Goal: Find specific page/section: Find specific page/section

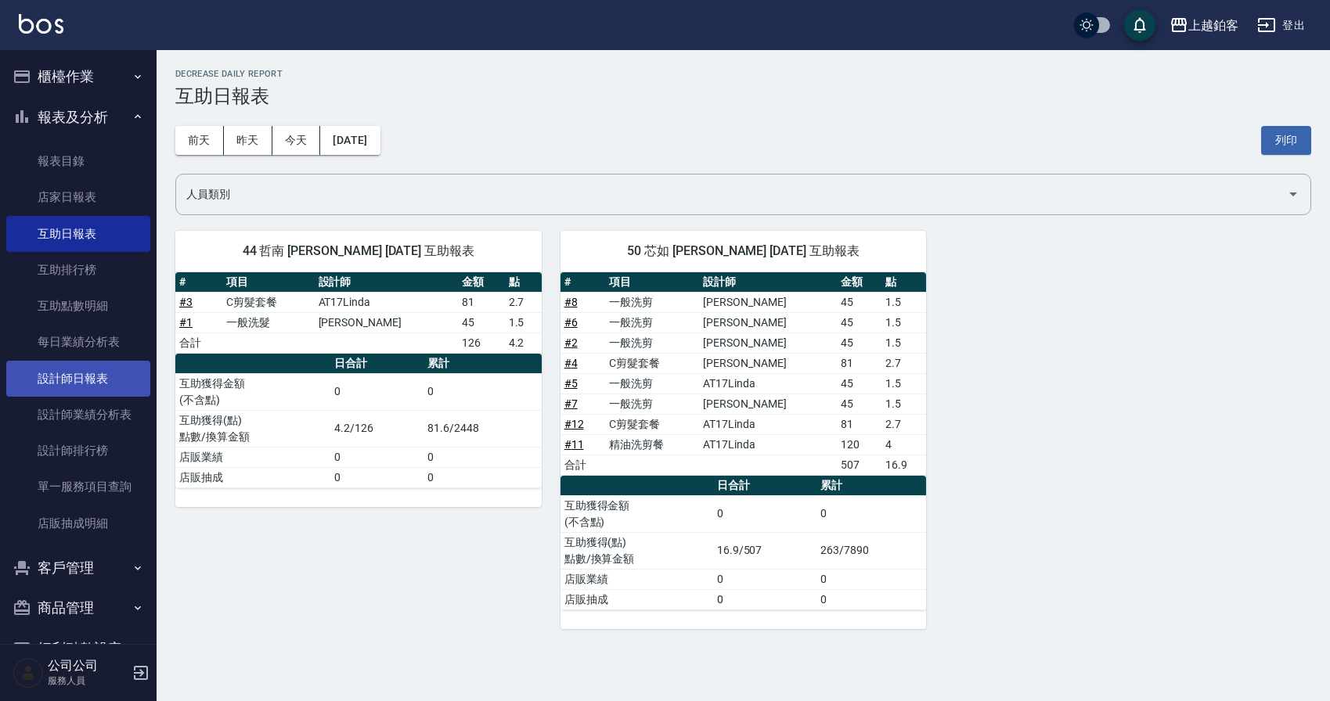
click at [128, 384] on link "設計師日報表" at bounding box center [78, 379] width 144 height 36
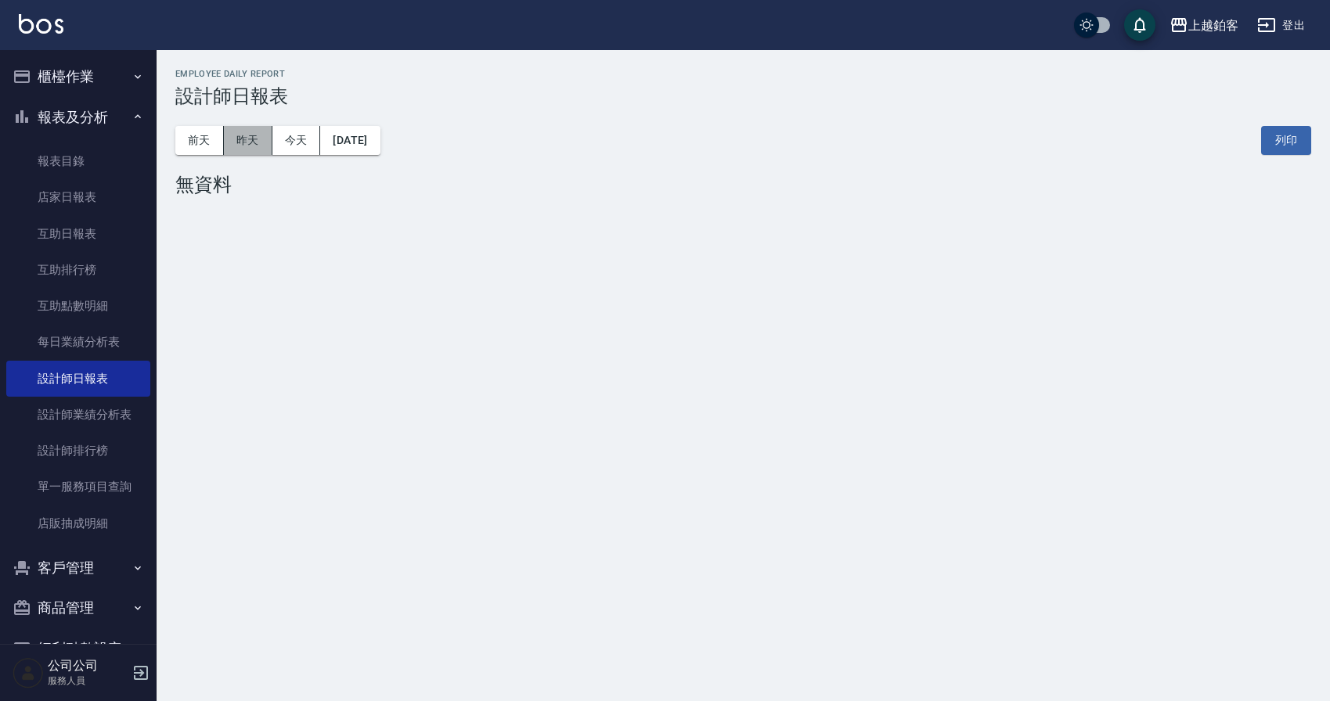
click at [267, 139] on button "昨天" at bounding box center [248, 140] width 49 height 29
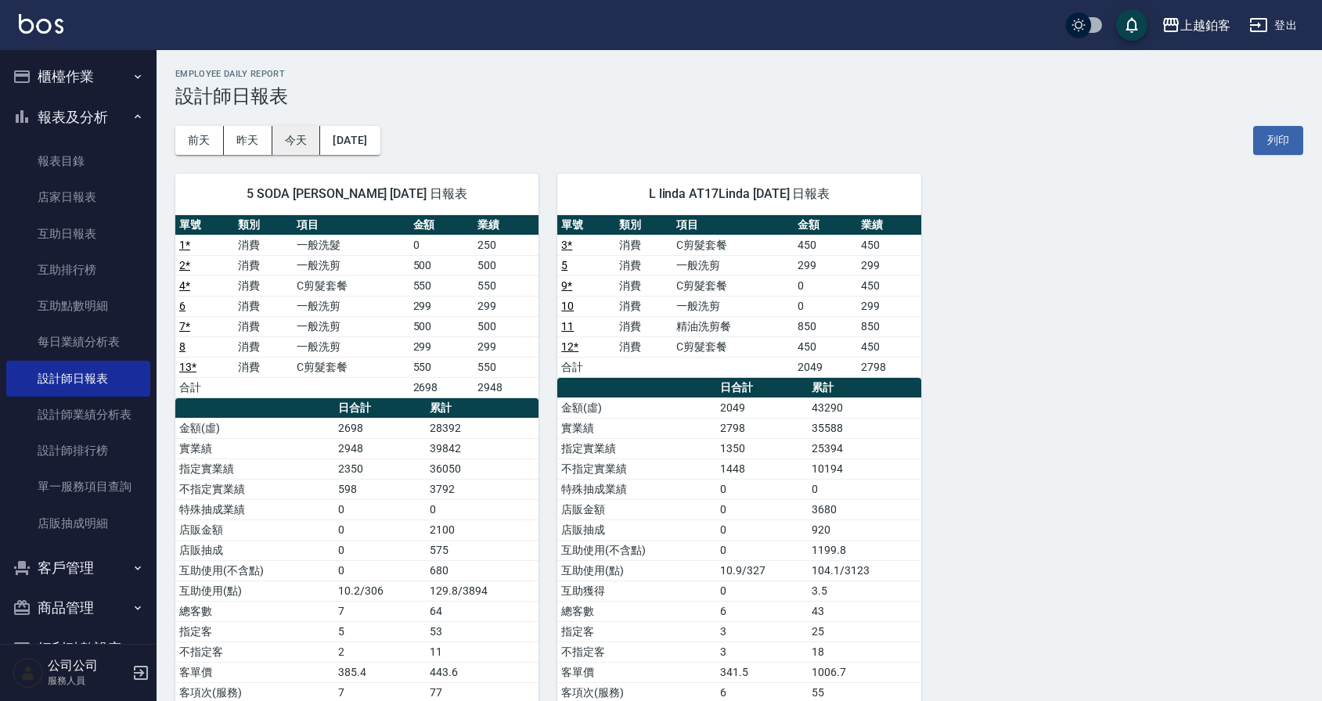
click at [287, 148] on button "今天" at bounding box center [296, 140] width 49 height 29
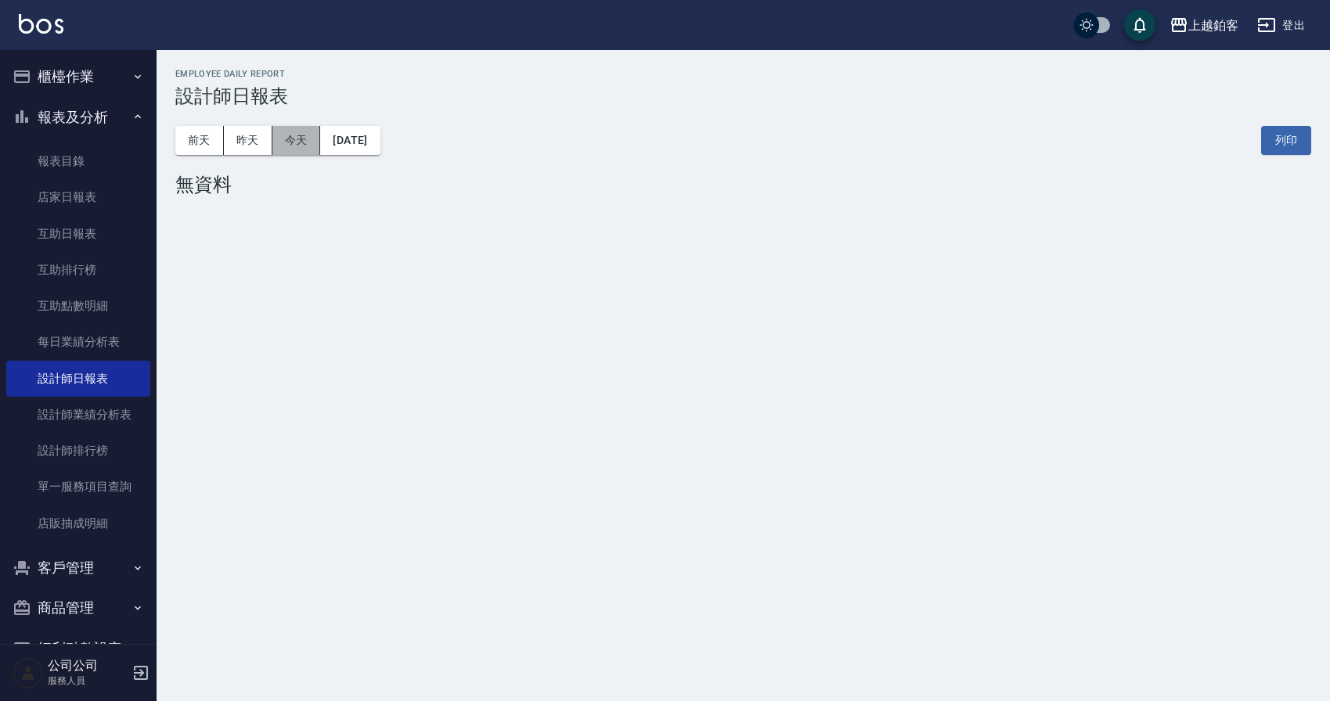
click at [294, 144] on button "今天" at bounding box center [296, 140] width 49 height 29
click at [81, 116] on button "報表及分析" at bounding box center [78, 117] width 144 height 41
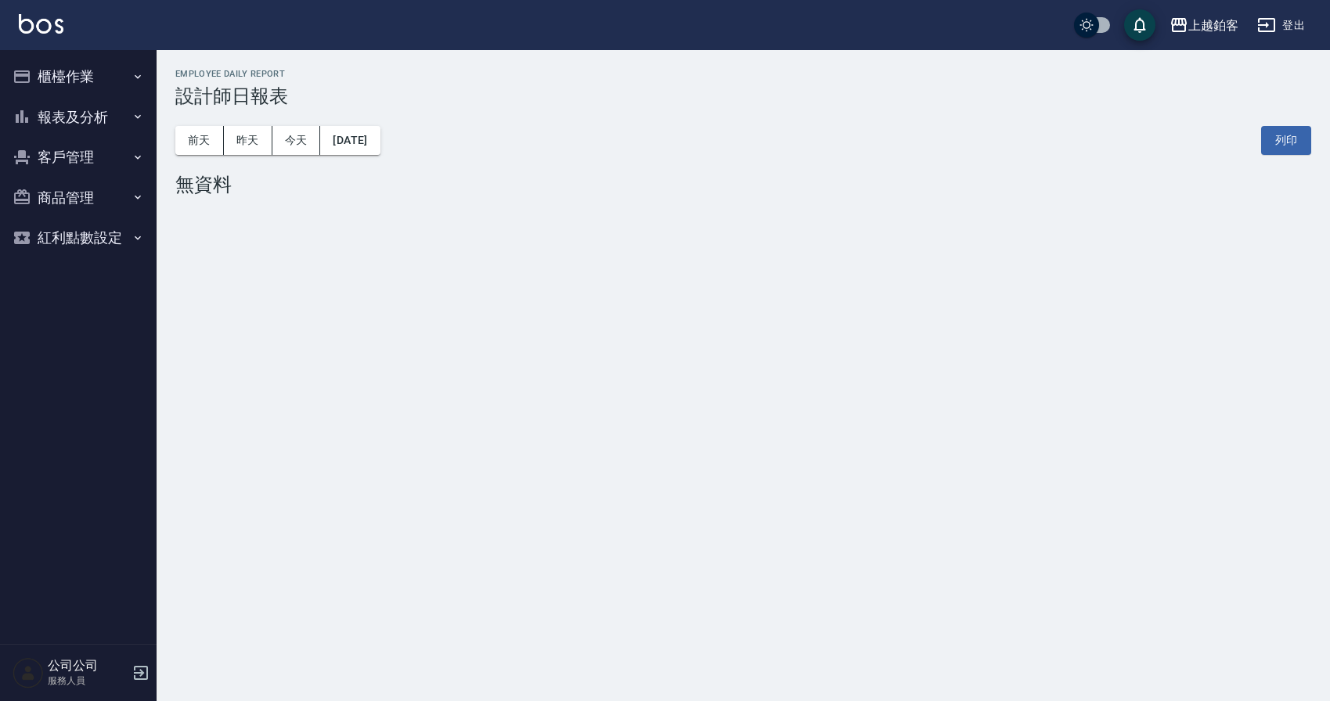
click at [92, 84] on button "櫃檯作業" at bounding box center [78, 76] width 144 height 41
